Goal: Task Accomplishment & Management: Use online tool/utility

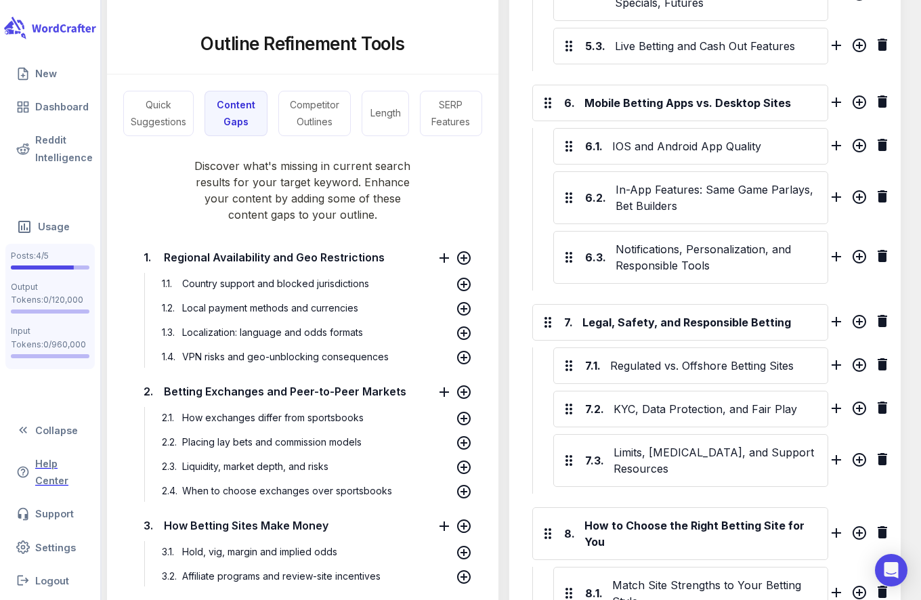
scroll to position [1492, 0]
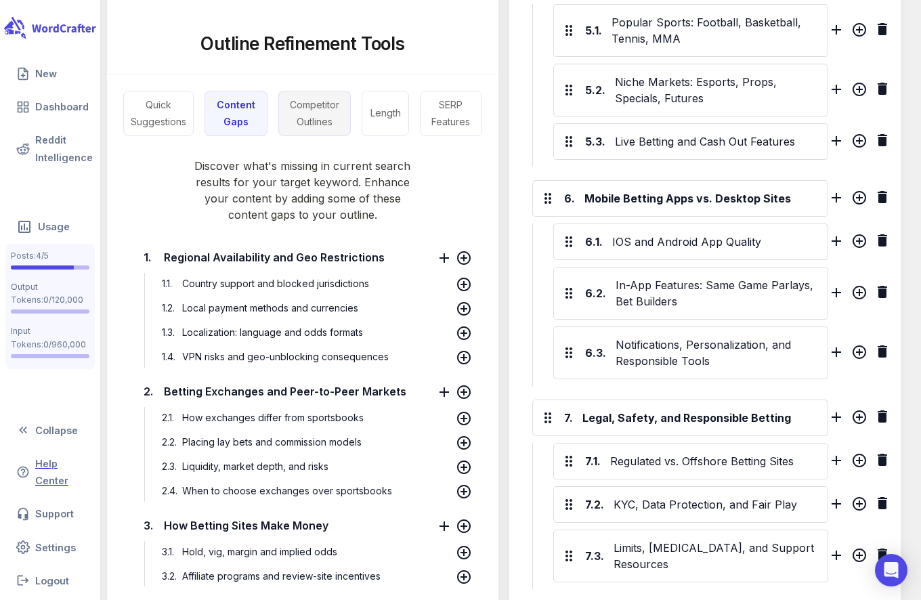
click at [308, 119] on button "Competitor Outlines" at bounding box center [314, 113] width 72 height 45
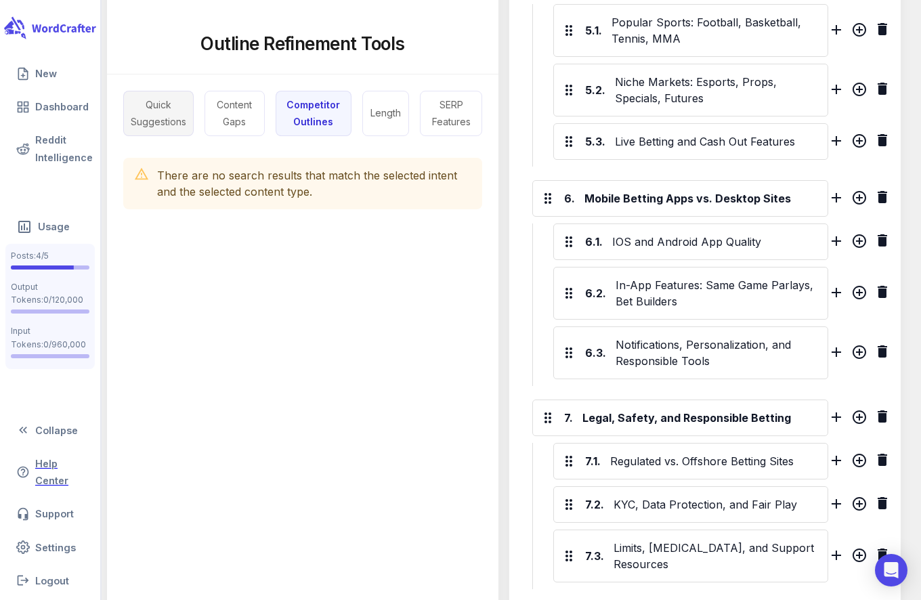
click at [178, 101] on button "Quick Suggestions" at bounding box center [158, 113] width 70 height 45
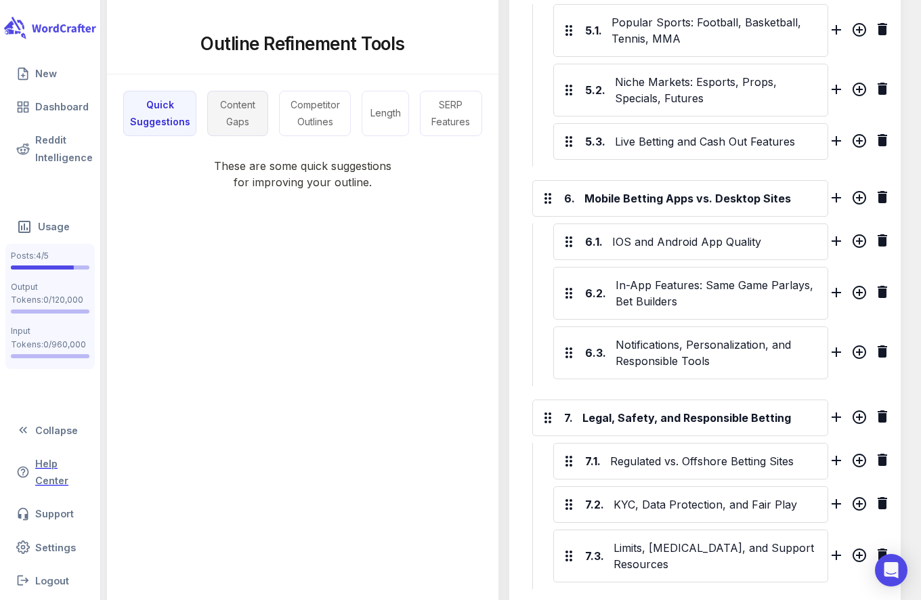
click at [242, 110] on button "Content Gaps" at bounding box center [237, 113] width 60 height 45
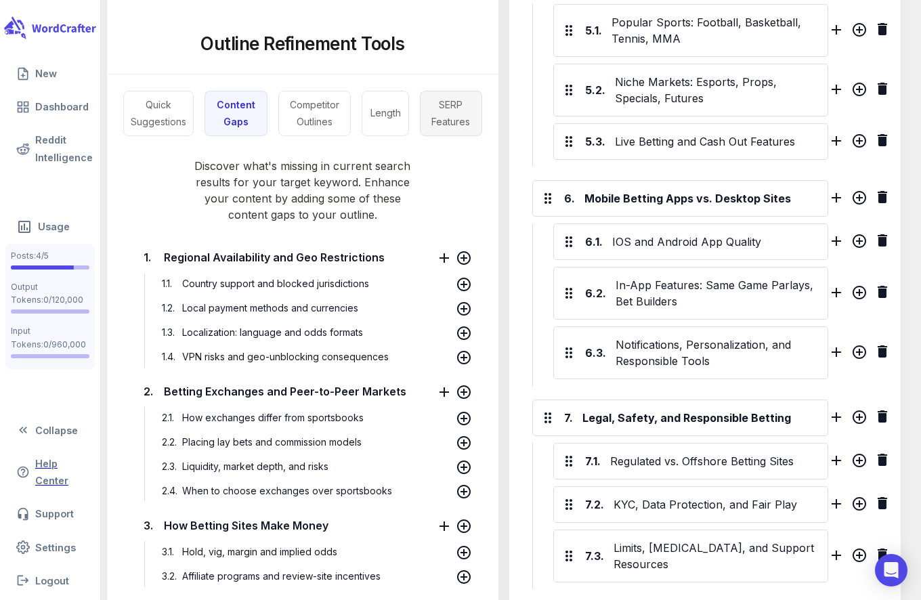
click at [444, 121] on button "SERP Features" at bounding box center [451, 113] width 62 height 45
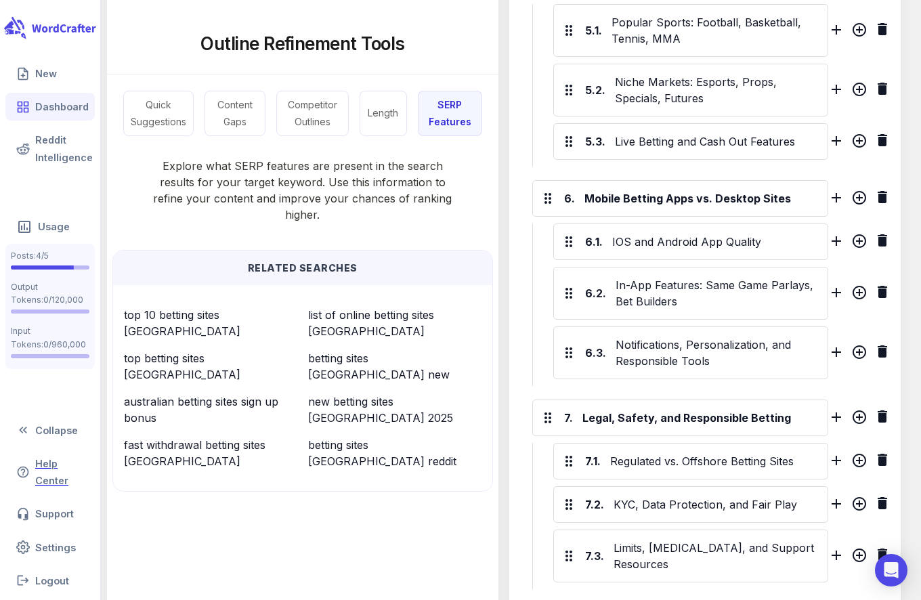
click at [70, 110] on link "Dashboard" at bounding box center [49, 107] width 89 height 28
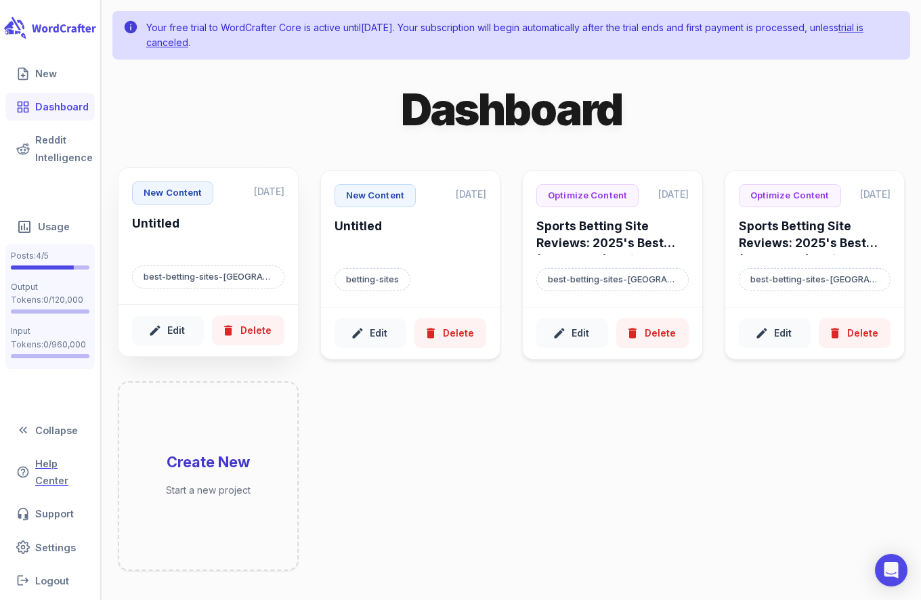
click at [199, 237] on h6 "Untitled" at bounding box center [208, 233] width 152 height 37
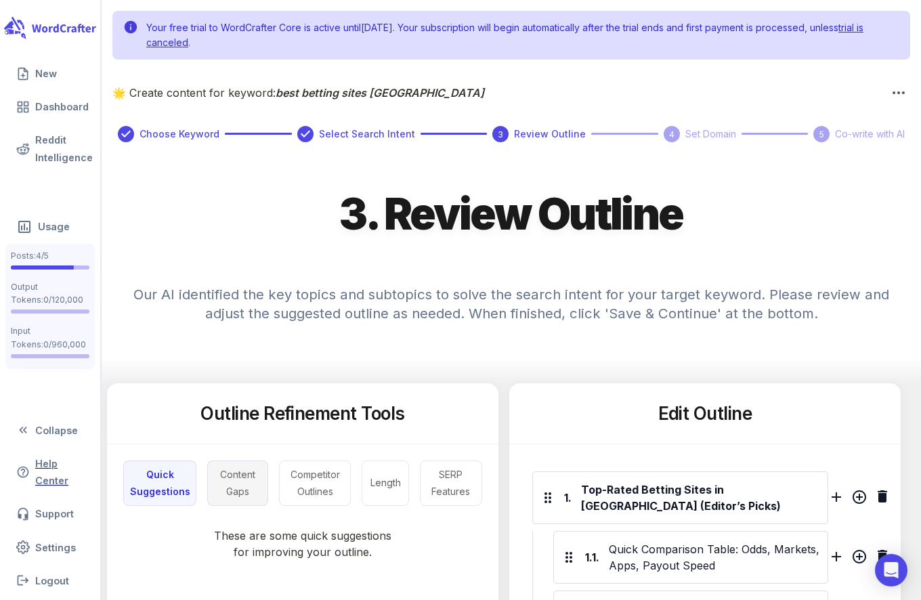
click at [236, 486] on button "Content Gaps" at bounding box center [237, 483] width 60 height 45
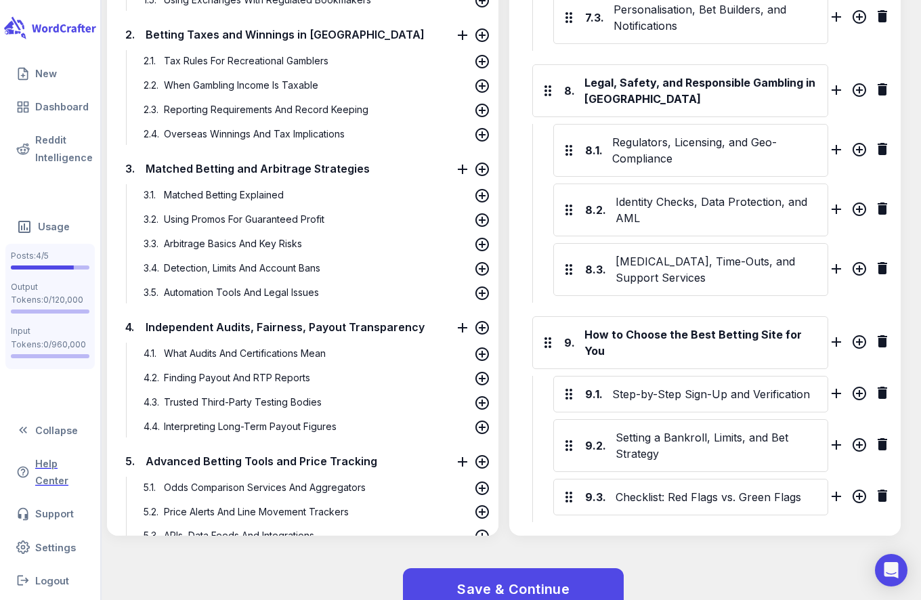
scroll to position [2291, 0]
